Goal: Task Accomplishment & Management: Manage account settings

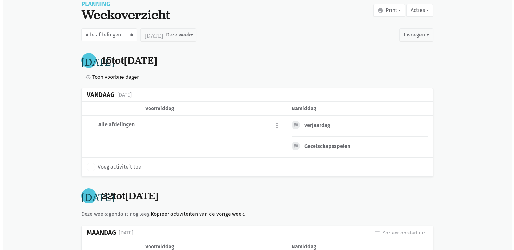
scroll to position [65, 0]
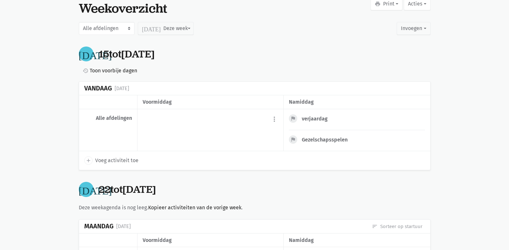
click at [318, 140] on div "Gezelschapsspelen" at bounding box center [327, 140] width 51 height 6
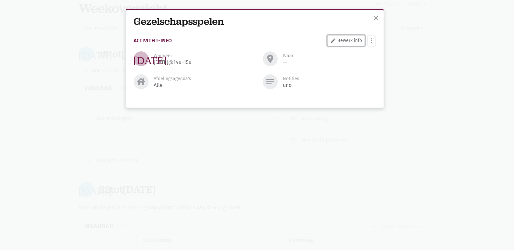
click at [346, 42] on link "edit Bewerk info" at bounding box center [345, 40] width 37 height 11
select select "14:00"
select select "15:00"
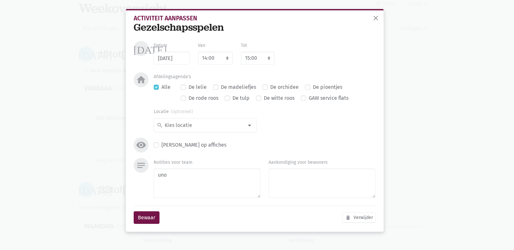
click at [174, 28] on div "Gezelschapsspelen" at bounding box center [255, 27] width 242 height 12
click at [377, 19] on span "close" at bounding box center [376, 18] width 8 height 8
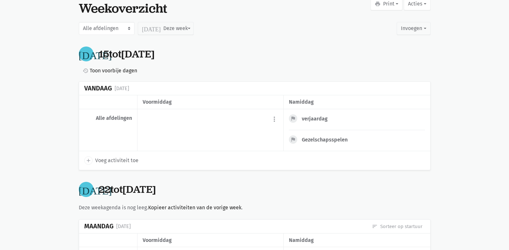
click at [335, 142] on div "Gezelschapsspelen" at bounding box center [327, 140] width 51 height 6
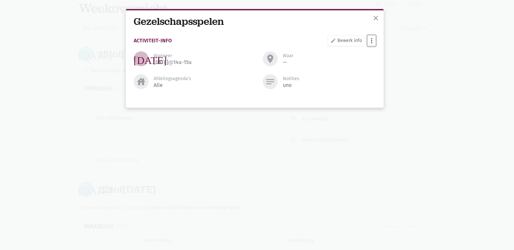
click at [375, 40] on button "more_vert" at bounding box center [372, 40] width 8 height 11
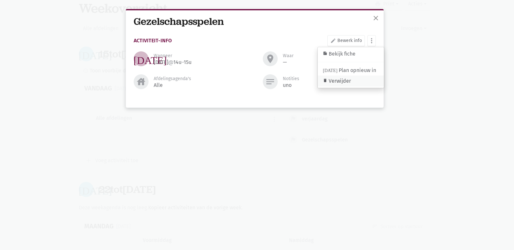
click at [346, 81] on link "delete Verwijder" at bounding box center [351, 81] width 66 height 11
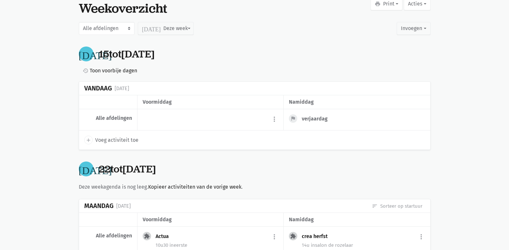
click at [121, 141] on span "Voeg activiteit toe" at bounding box center [116, 140] width 43 height 8
select select "14:00"
select select "15:00"
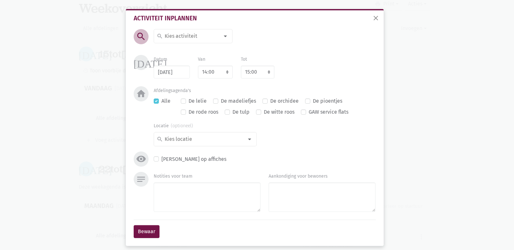
click at [224, 37] on div at bounding box center [225, 36] width 13 height 13
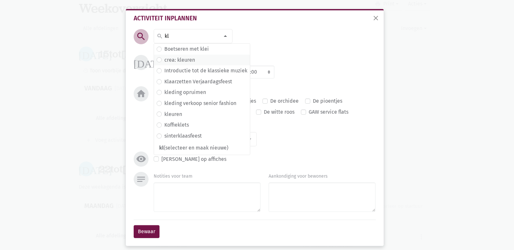
type input "kl"
click at [205, 57] on span "crea: kleuren" at bounding box center [202, 60] width 91 height 8
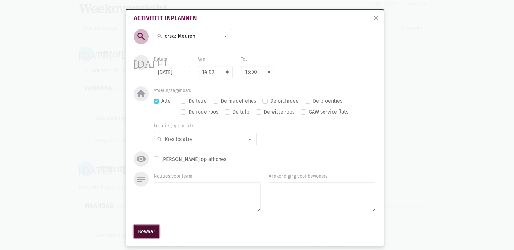
click at [154, 232] on button "Bewaar" at bounding box center [147, 231] width 26 height 13
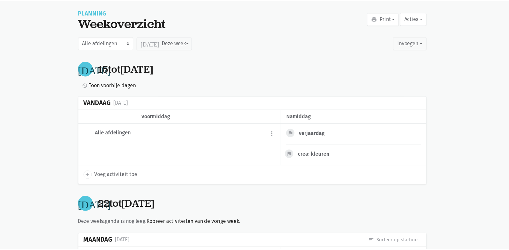
scroll to position [50, 0]
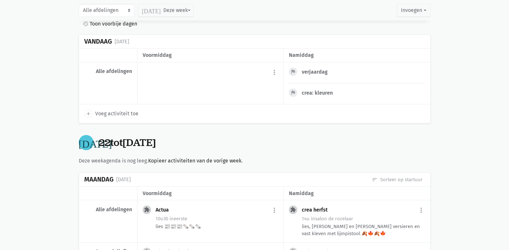
scroll to position [97, 0]
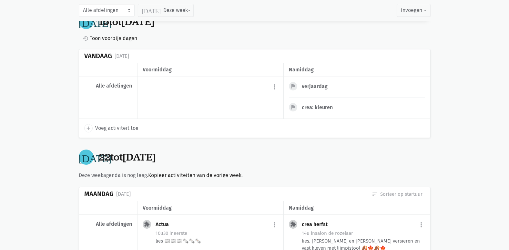
click at [108, 130] on span "Voeg activiteit toe" at bounding box center [116, 128] width 43 height 8
select select "14:00"
select select "15:00"
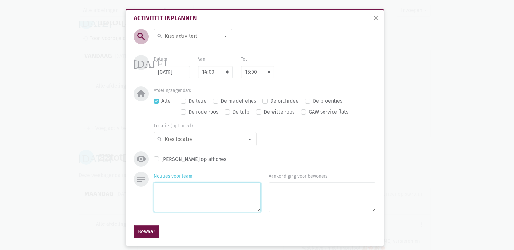
click at [174, 200] on textarea "Notities voor team" at bounding box center [207, 196] width 107 height 29
click at [138, 182] on icon "notes" at bounding box center [141, 179] width 10 height 10
click at [210, 192] on textarea "Notities voor team" at bounding box center [207, 196] width 107 height 29
click at [285, 178] on label "Aankondiging voor bewoners" at bounding box center [298, 176] width 59 height 7
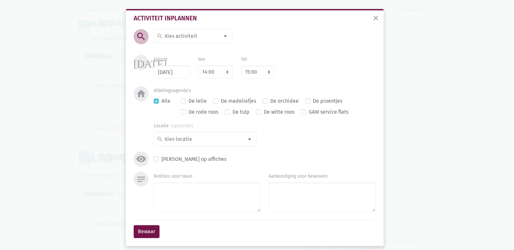
click at [285, 182] on textarea "Aankondiging voor bewoners" at bounding box center [322, 196] width 107 height 29
click at [215, 197] on textarea "Notities voor team" at bounding box center [207, 196] width 107 height 29
click at [175, 199] on textarea "Notities voor team" at bounding box center [207, 196] width 107 height 29
drag, startPoint x: 176, startPoint y: 196, endPoint x: 165, endPoint y: 197, distance: 11.0
click at [165, 197] on textarea "Notities voor team" at bounding box center [207, 196] width 107 height 29
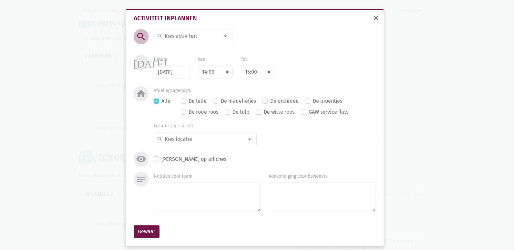
click at [371, 22] on button "close" at bounding box center [375, 19] width 13 height 14
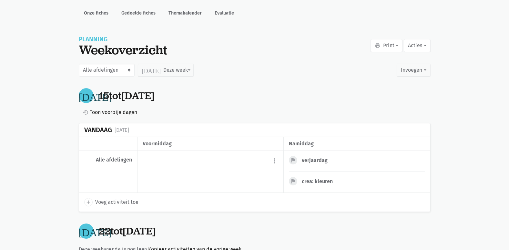
scroll to position [65, 0]
